Goal: Transaction & Acquisition: Purchase product/service

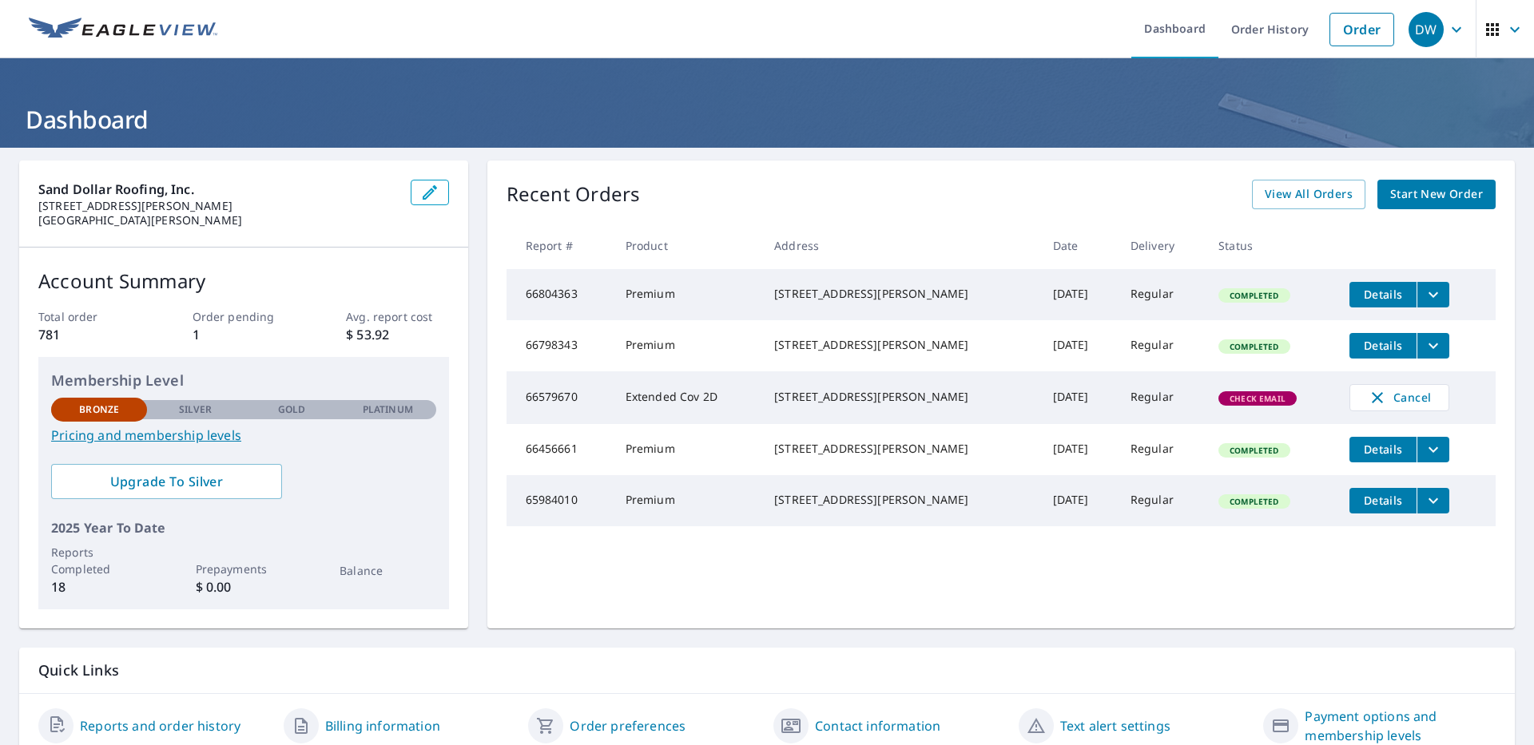
click at [1400, 191] on span "Start New Order" at bounding box center [1436, 195] width 93 height 20
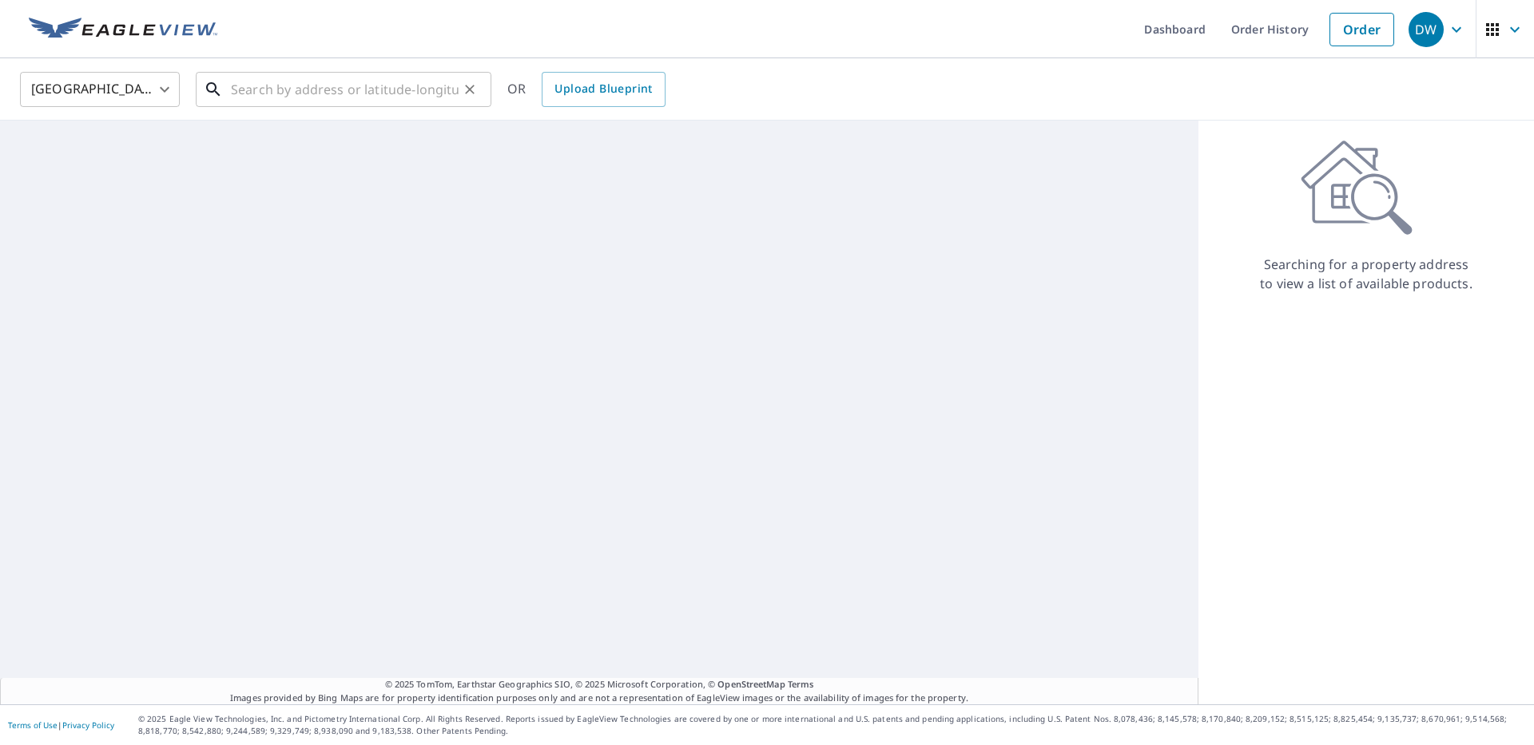
click at [272, 95] on input "text" at bounding box center [345, 89] width 228 height 45
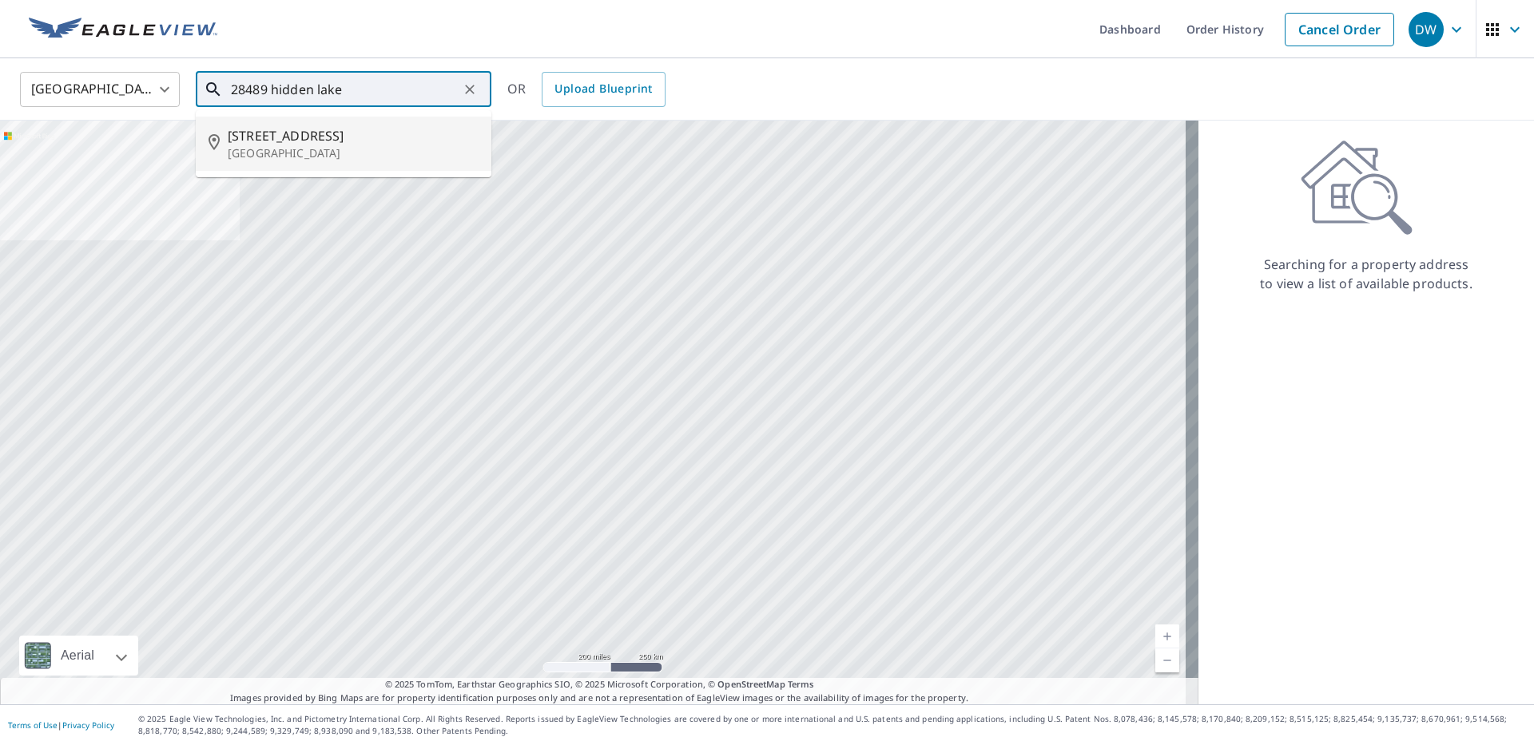
click at [300, 129] on span "[STREET_ADDRESS]" at bounding box center [353, 135] width 251 height 19
type input "[STREET_ADDRESS]"
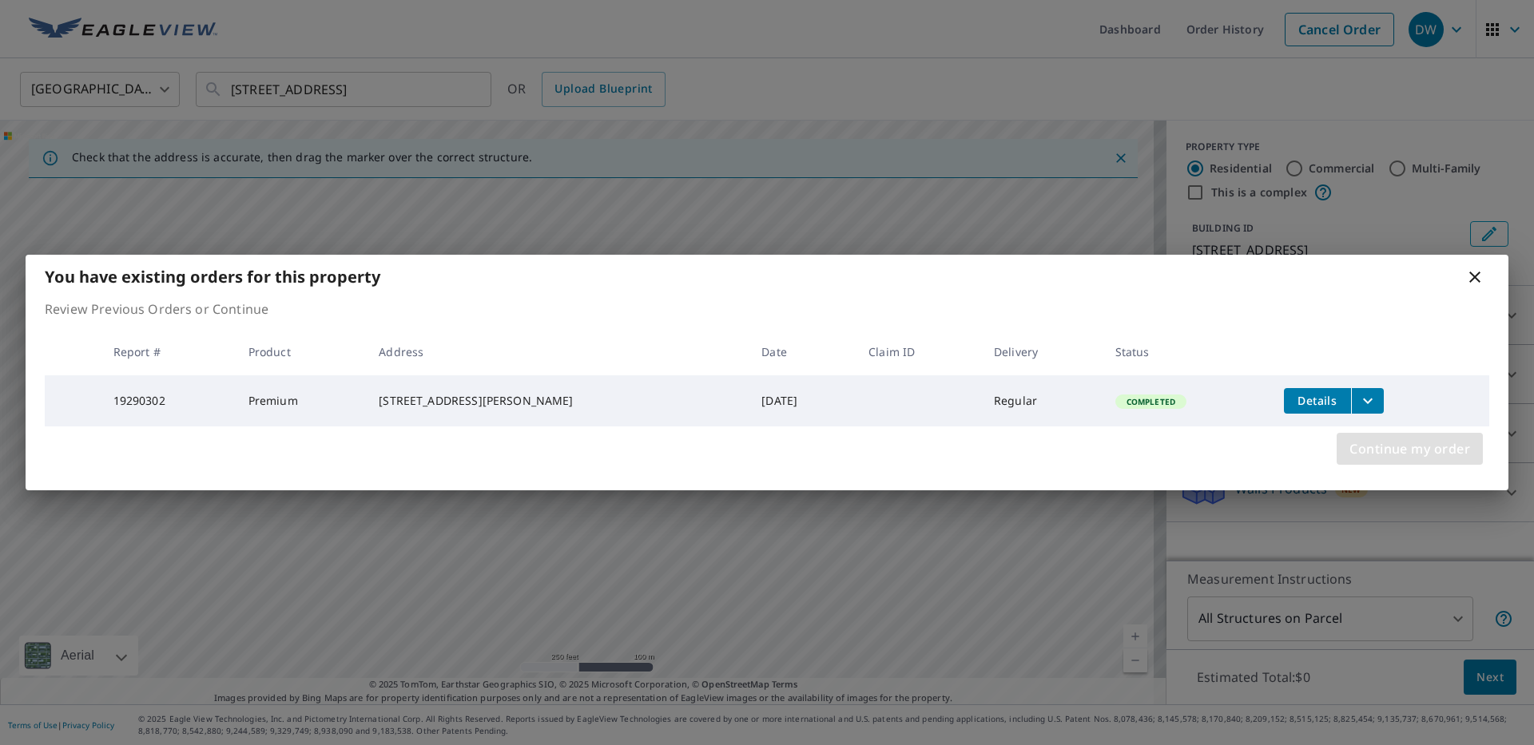
click at [1431, 456] on span "Continue my order" at bounding box center [1409, 449] width 121 height 22
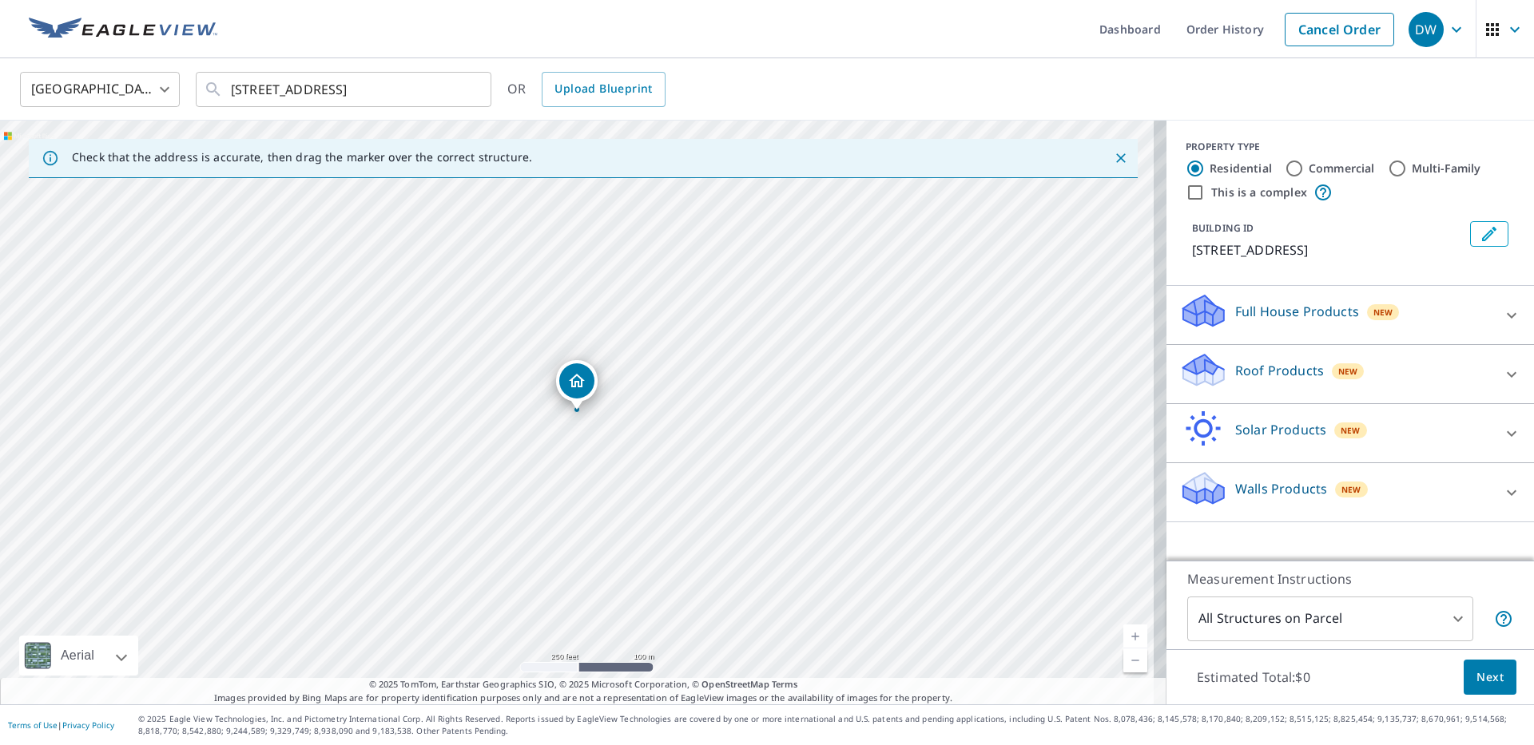
click at [1257, 380] on p "Roof Products" at bounding box center [1279, 370] width 89 height 19
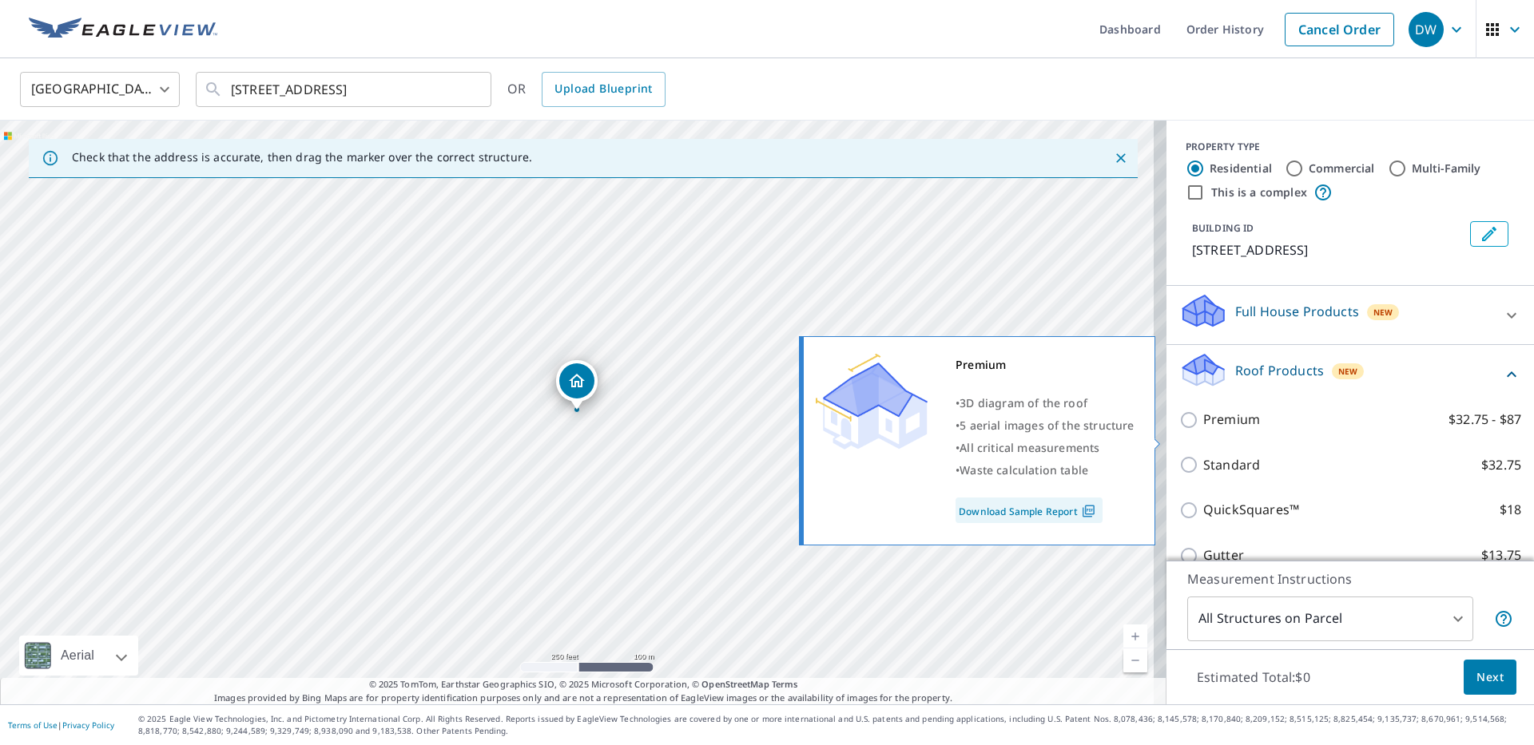
click at [1219, 430] on p "Premium" at bounding box center [1231, 420] width 57 height 20
click at [1203, 430] on input "Premium $32.75 - $87" at bounding box center [1191, 420] width 24 height 19
checkbox input "true"
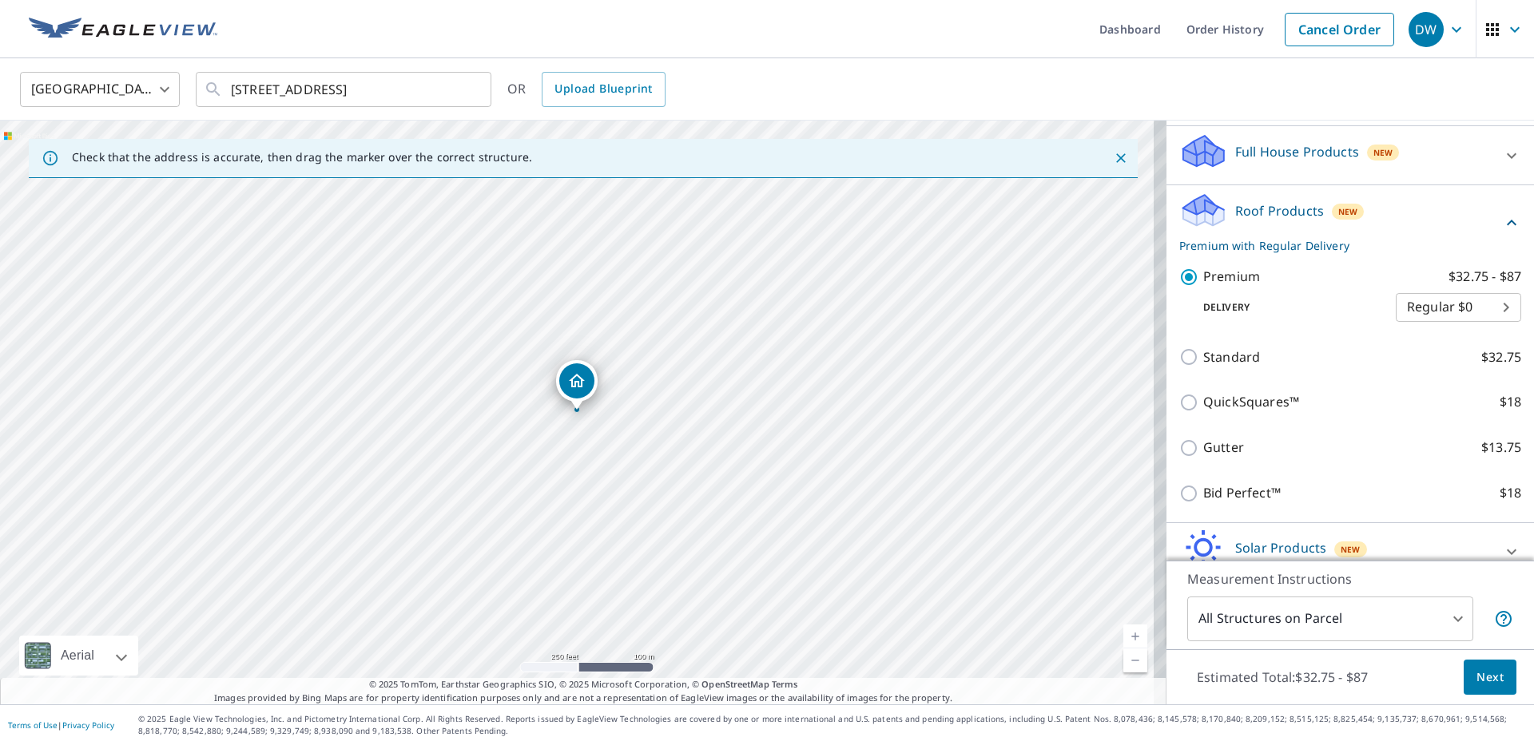
scroll to position [260, 0]
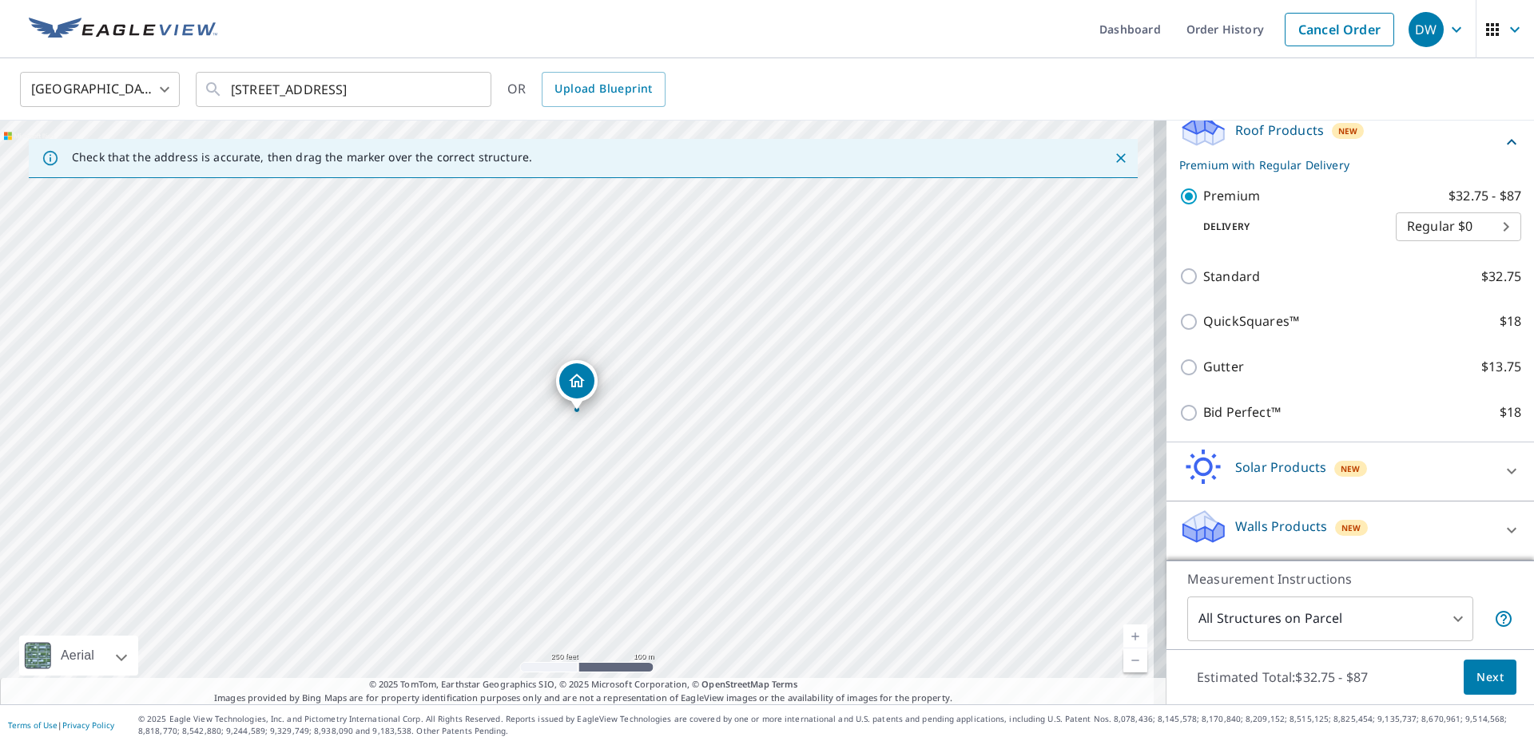
click at [1478, 676] on span "Next" at bounding box center [1489, 678] width 27 height 20
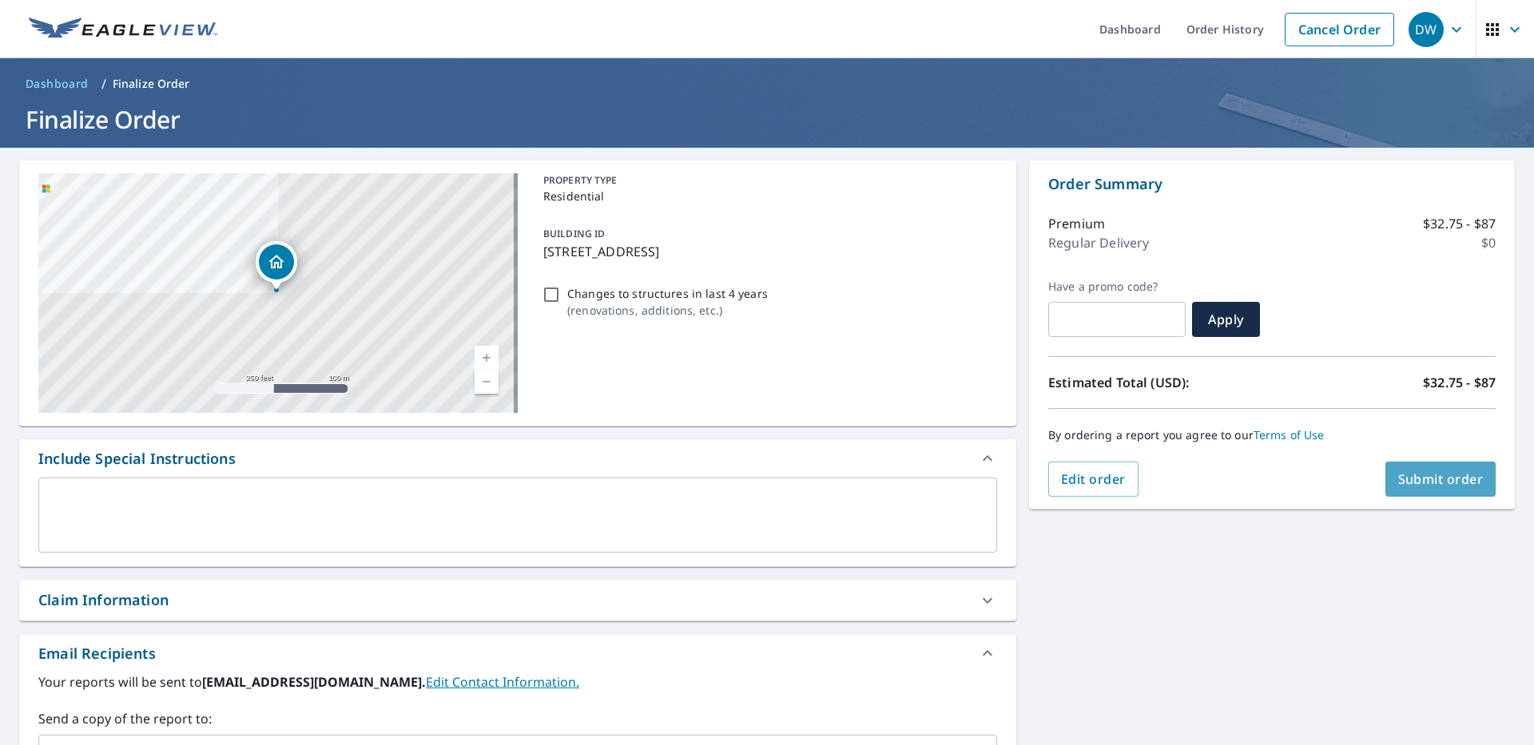
click at [1428, 474] on span "Submit order" at bounding box center [1440, 480] width 85 height 18
checkbox input "true"
